Goal: Task Accomplishment & Management: Complete application form

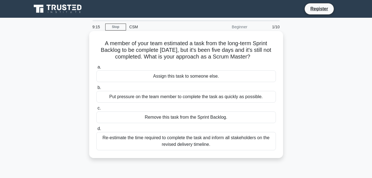
click at [201, 141] on div "Re-estimate the time required to complete the task and inform all stakeholders …" at bounding box center [185, 141] width 179 height 18
click at [96, 130] on input "d. Re-estimate the time required to complete the task and inform all stakeholde…" at bounding box center [96, 129] width 0 height 4
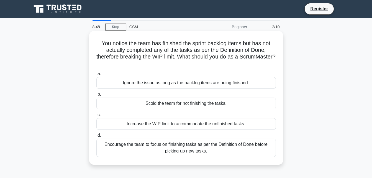
click at [172, 144] on div "Encourage the team to focus on finishing tasks as per the Definition of Done be…" at bounding box center [185, 147] width 179 height 18
click at [96, 137] on input "d. Encourage the team to focus on finishing tasks as per the Definition of Done…" at bounding box center [96, 135] width 0 height 4
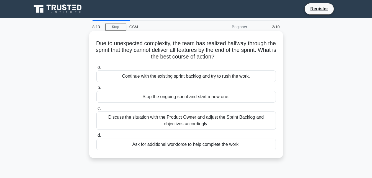
click at [146, 118] on div "Discuss the situation with the Product Owner and adjust the Sprint Backlog and …" at bounding box center [185, 120] width 179 height 18
click at [96, 110] on input "c. Discuss the situation with the Product Owner and adjust the Sprint Backlog a…" at bounding box center [96, 108] width 0 height 4
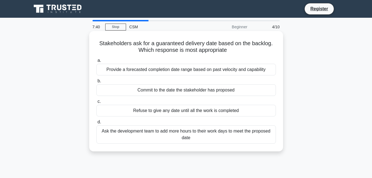
click at [190, 136] on div "Ask the development team to add more hours to their work days to meet the propo…" at bounding box center [185, 134] width 179 height 18
click at [96, 124] on input "d. Ask the development team to add more hours to their work days to meet the pr…" at bounding box center [96, 122] width 0 height 4
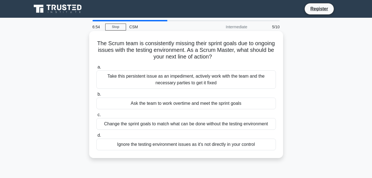
click at [189, 77] on div "Take this persistent issue as an impediment, actively work with the team and th…" at bounding box center [185, 79] width 179 height 18
click at [96, 69] on input "a. Take this persistent issue as an impediment, actively work with the team and…" at bounding box center [96, 67] width 0 height 4
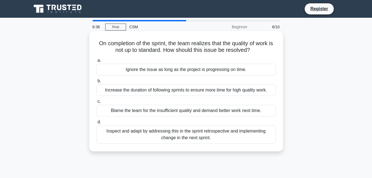
click at [174, 133] on div "Inspect and adapt by addressing this in the sprint retrospective and implementi…" at bounding box center [185, 134] width 179 height 18
click at [96, 124] on input "d. Inspect and adapt by addressing this in the sprint retrospective and impleme…" at bounding box center [96, 122] width 0 height 4
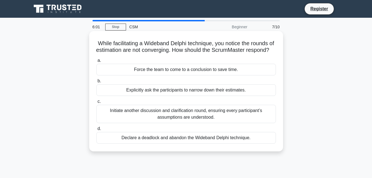
click at [213, 120] on div "Initiate another discussion and clarification round, ensuring every participant…" at bounding box center [185, 114] width 179 height 18
click at [96, 103] on input "c. Initiate another discussion and clarification round, ensuring every particip…" at bounding box center [96, 102] width 0 height 4
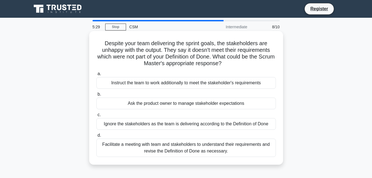
click at [213, 149] on div "Facilitate a meeting with team and stakeholders to understand their requirement…" at bounding box center [185, 147] width 179 height 18
click at [96, 137] on input "d. Facilitate a meeting with team and stakeholders to understand their requirem…" at bounding box center [96, 135] width 0 height 4
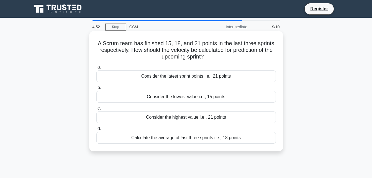
click at [212, 141] on div "Calculate the average of last three sprints i.e., 18 points" at bounding box center [185, 138] width 179 height 12
click at [96, 130] on input "d. Calculate the average of last three sprints i.e., 18 points" at bounding box center [96, 129] width 0 height 4
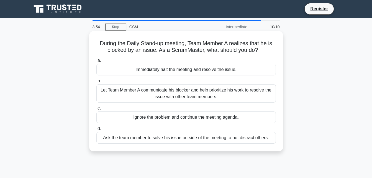
click at [200, 69] on div "Immediately halt the meeting and resolve the issue." at bounding box center [185, 70] width 179 height 12
click at [96, 62] on input "a. Immediately halt the meeting and resolve the issue." at bounding box center [96, 61] width 0 height 4
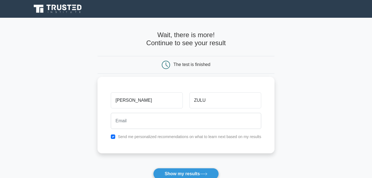
type input "zuluwenzile6@gmail.com"
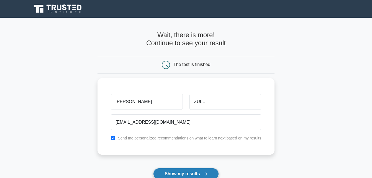
click at [180, 175] on button "Show my results" at bounding box center [185, 174] width 65 height 12
